Goal: Task Accomplishment & Management: Use online tool/utility

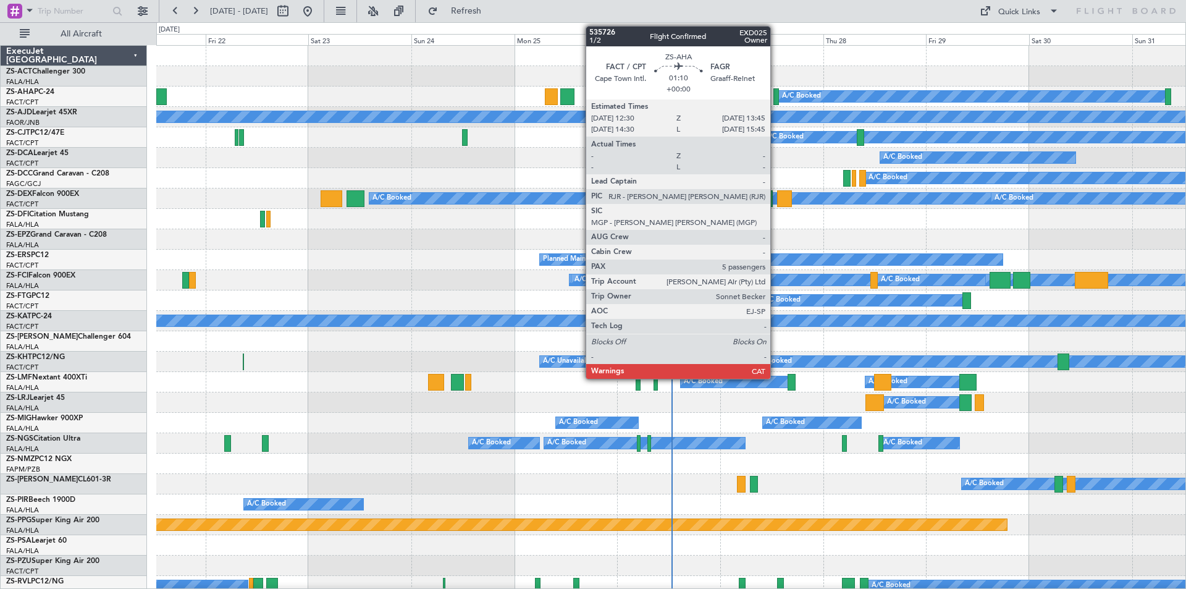
click at [776, 96] on div at bounding box center [777, 96] width 6 height 17
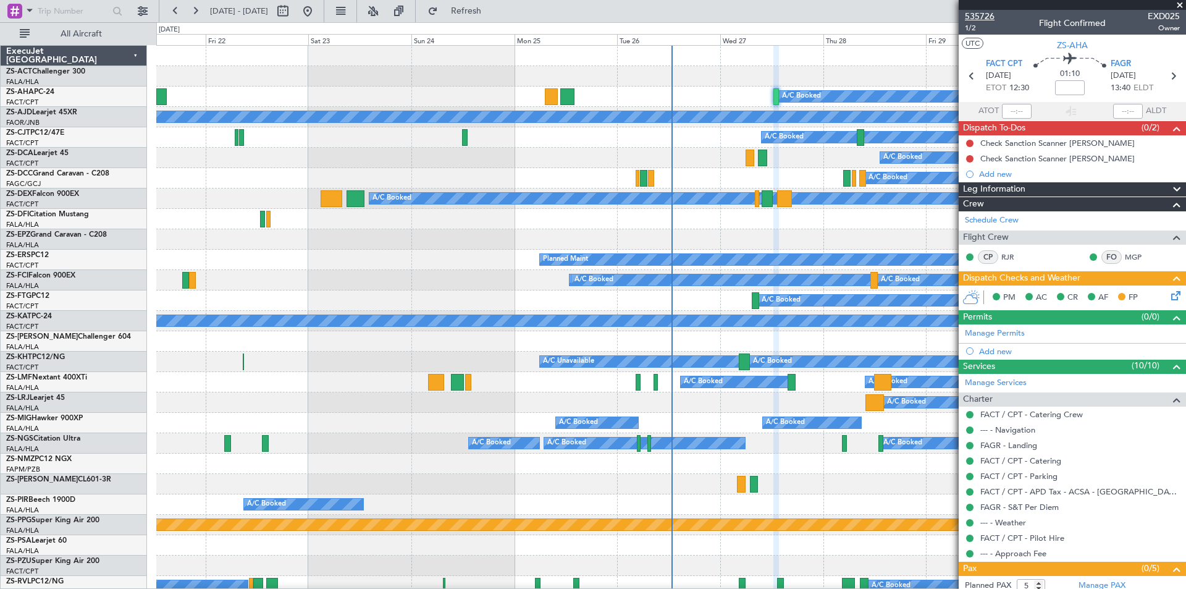
click at [981, 19] on span "535726" at bounding box center [980, 16] width 30 height 13
click at [1171, 142] on img at bounding box center [1175, 143] width 9 height 11
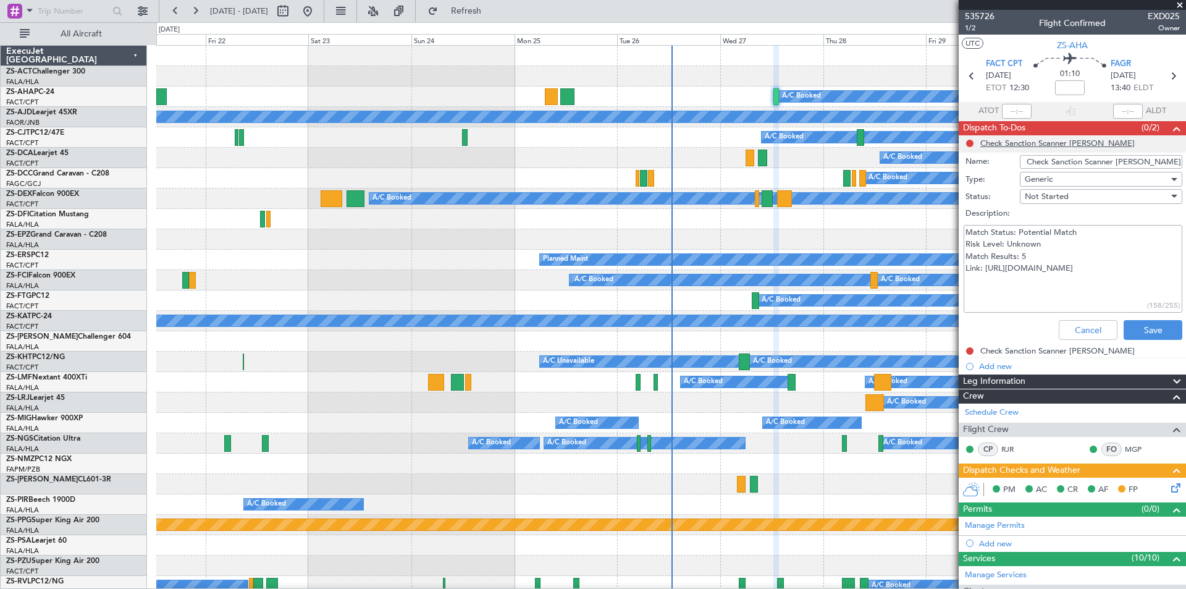
click at [1057, 192] on span "Not Started" at bounding box center [1047, 196] width 44 height 11
click at [1057, 192] on div at bounding box center [593, 294] width 1186 height 589
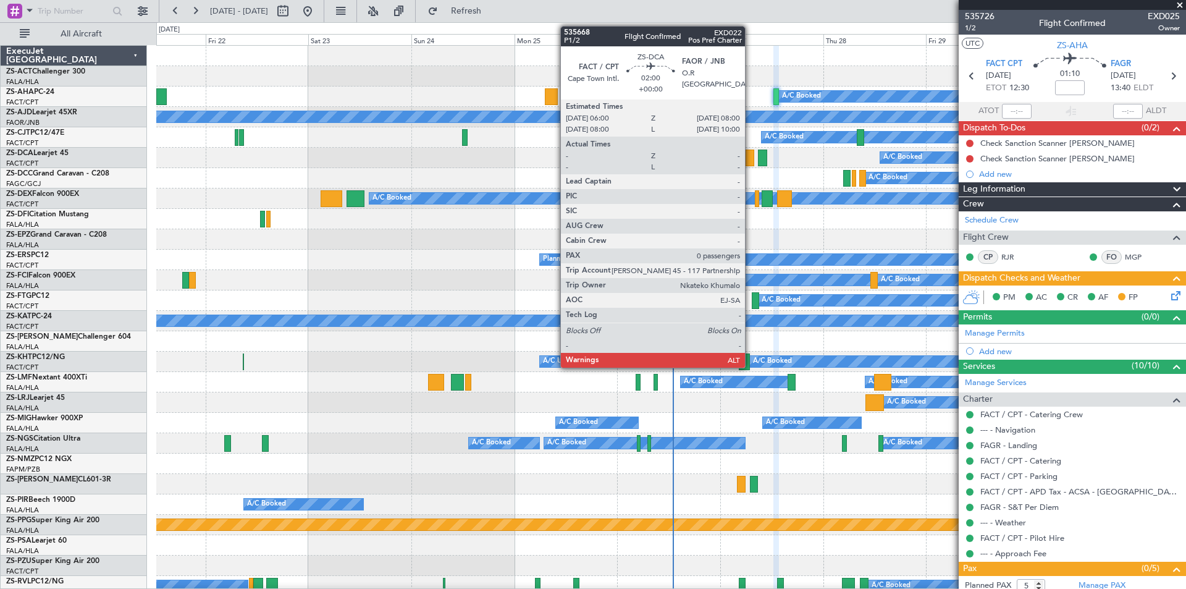
click at [751, 162] on div at bounding box center [750, 158] width 9 height 17
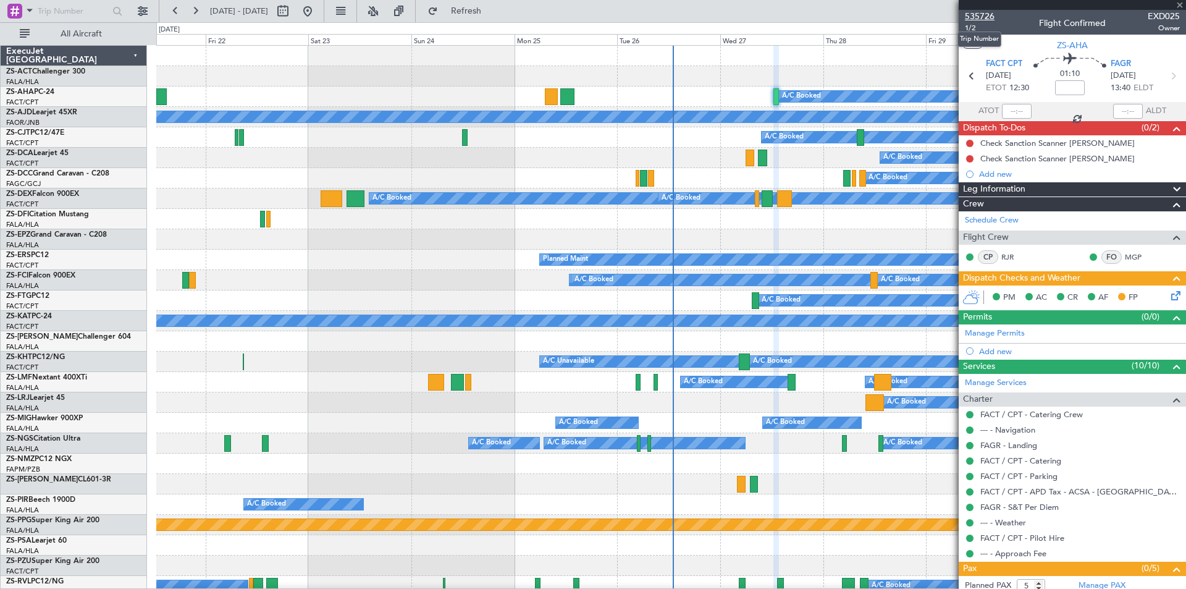
type input "0"
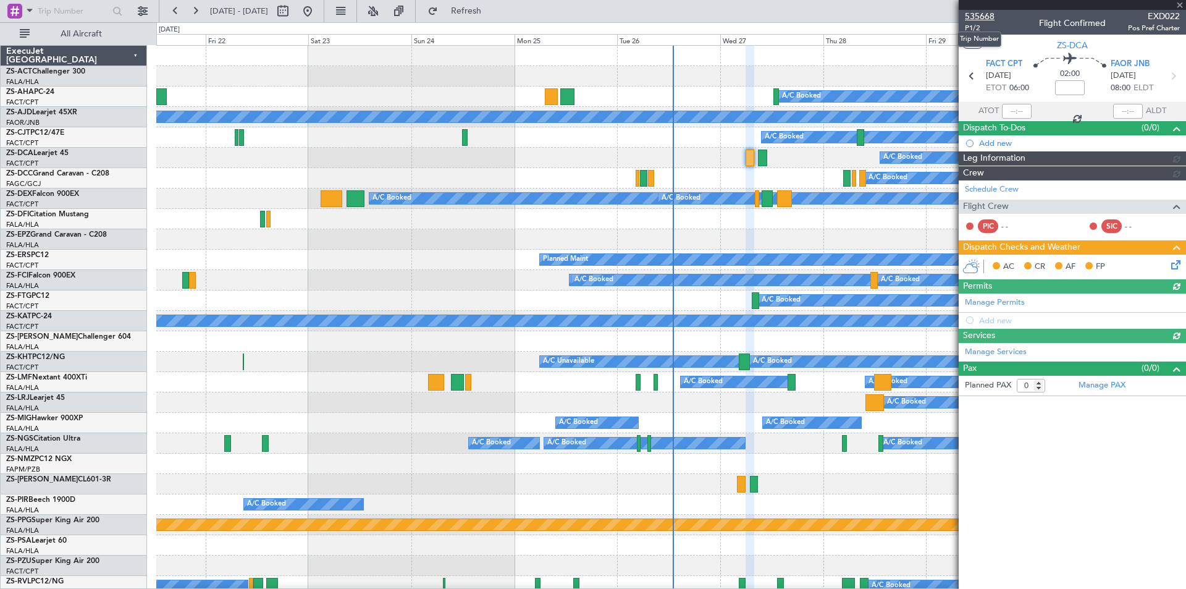
click at [981, 14] on span "535668" at bounding box center [980, 16] width 30 height 13
